Goal: Task Accomplishment & Management: Manage account settings

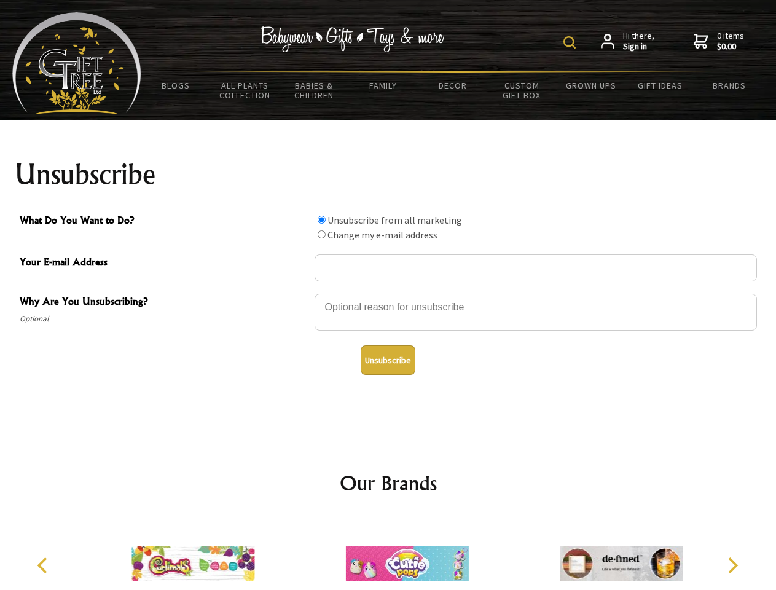
click at [572, 42] on img at bounding box center [570, 42] width 12 height 12
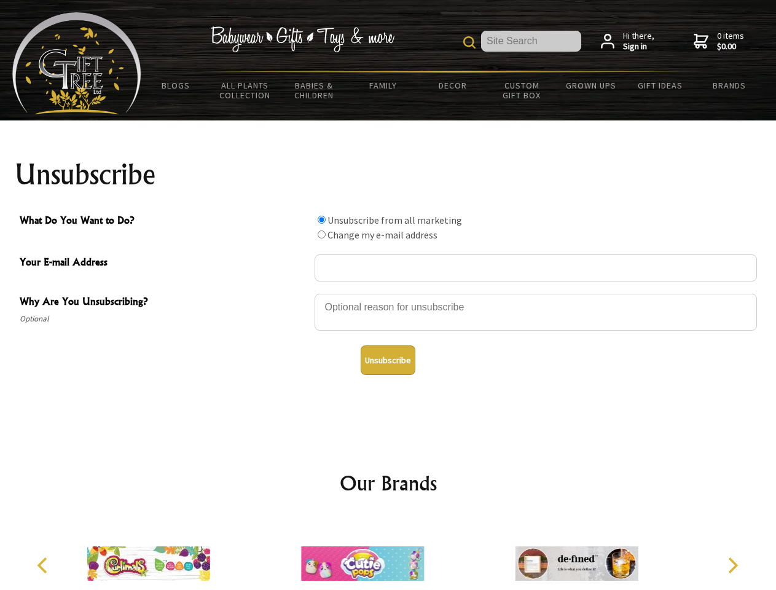
click at [388, 293] on div at bounding box center [536, 314] width 443 height 43
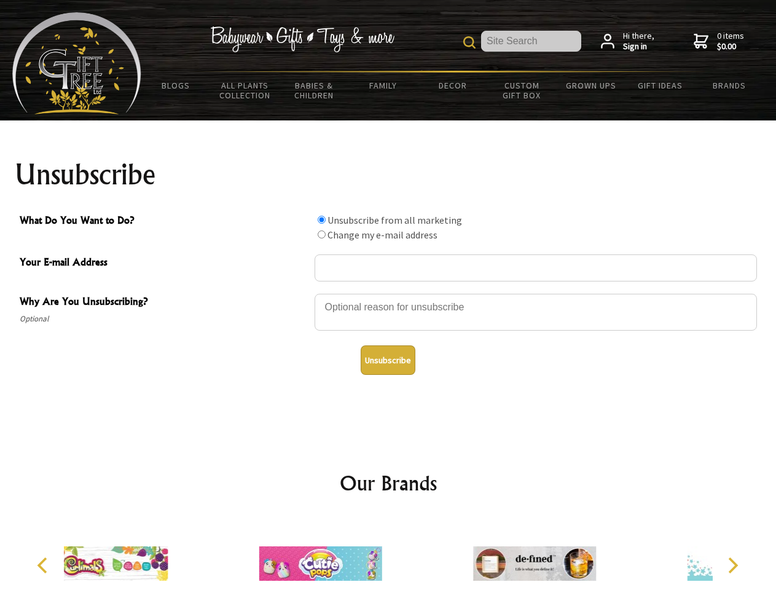
click at [321, 219] on input "What Do You Want to Do?" at bounding box center [322, 220] width 8 height 8
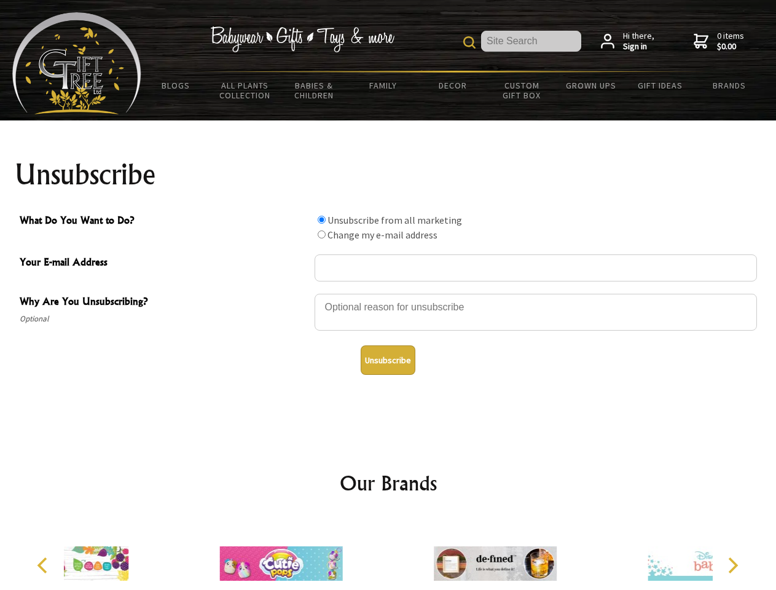
click at [321, 234] on input "What Do You Want to Do?" at bounding box center [322, 235] width 8 height 8
radio input "true"
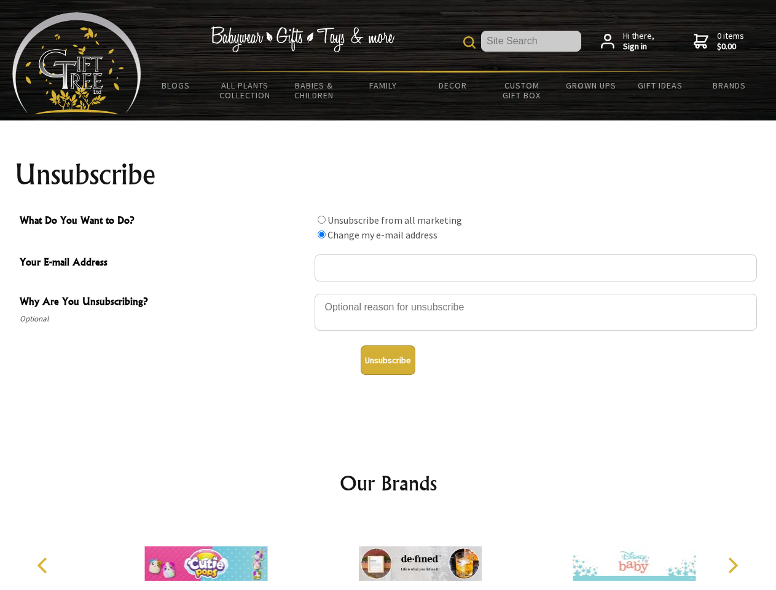
click at [388, 360] on button "Unsubscribe" at bounding box center [388, 360] width 55 height 30
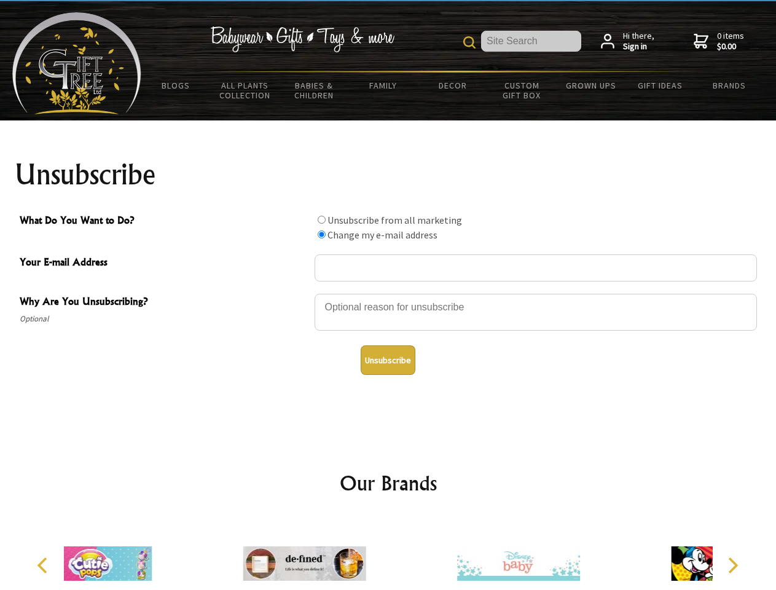
click at [44, 566] on icon "Previous" at bounding box center [44, 566] width 16 height 16
click at [733, 566] on icon "Next" at bounding box center [732, 566] width 16 height 16
